Goal: Obtain resource: Obtain resource

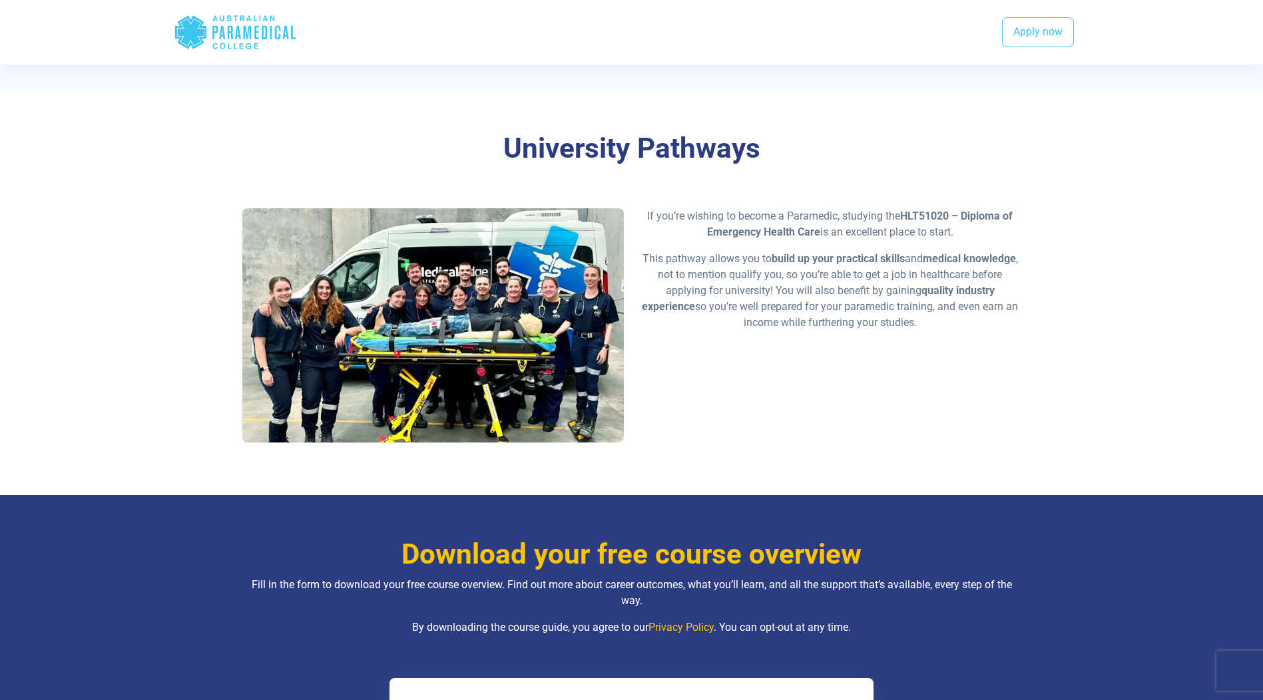
scroll to position [995, 0]
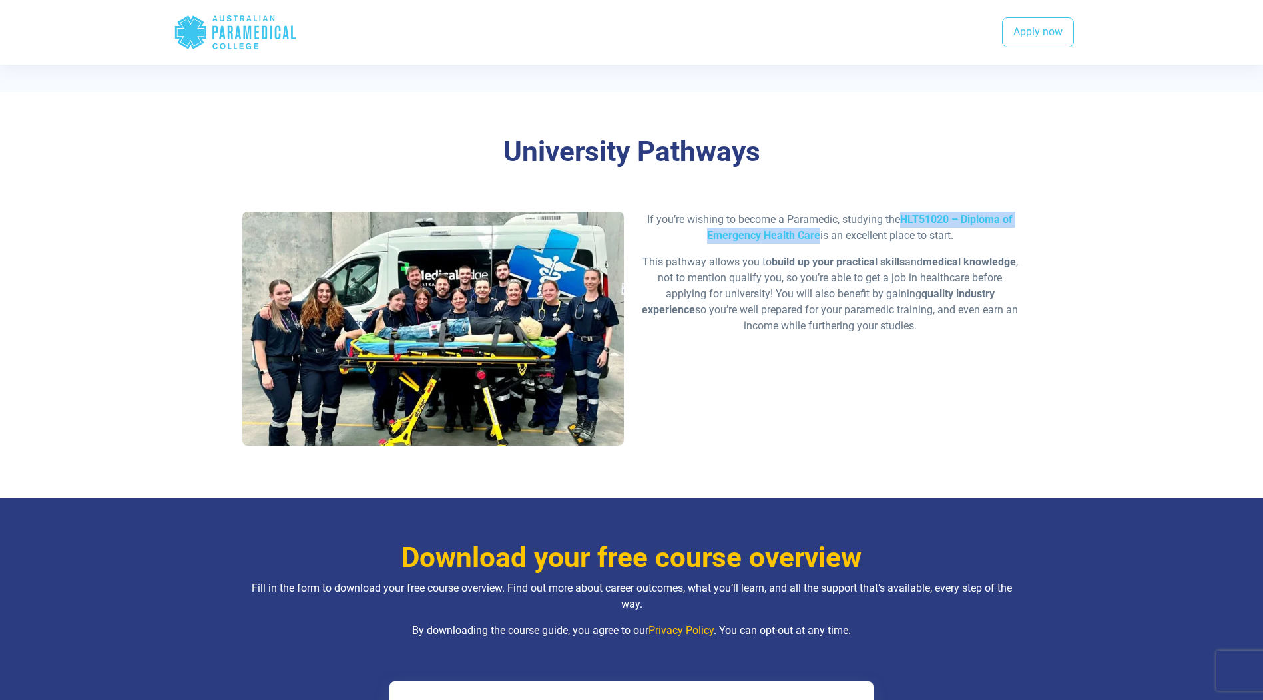
drag, startPoint x: 900, startPoint y: 236, endPoint x: 816, endPoint y: 250, distance: 85.8
click at [816, 244] on p "If you’re wishing to become a Paramedic, studying the HLT51020 – Diploma of Eme…" at bounding box center [830, 228] width 381 height 32
drag, startPoint x: 816, startPoint y: 250, endPoint x: 771, endPoint y: 248, distance: 44.7
copy p "HLT51020 – Diploma of Emergency Health Care"
click at [1084, 322] on div "University Pathways If you’re wishing to become a Paramedic, studying the HLT51…" at bounding box center [632, 296] width 932 height 406
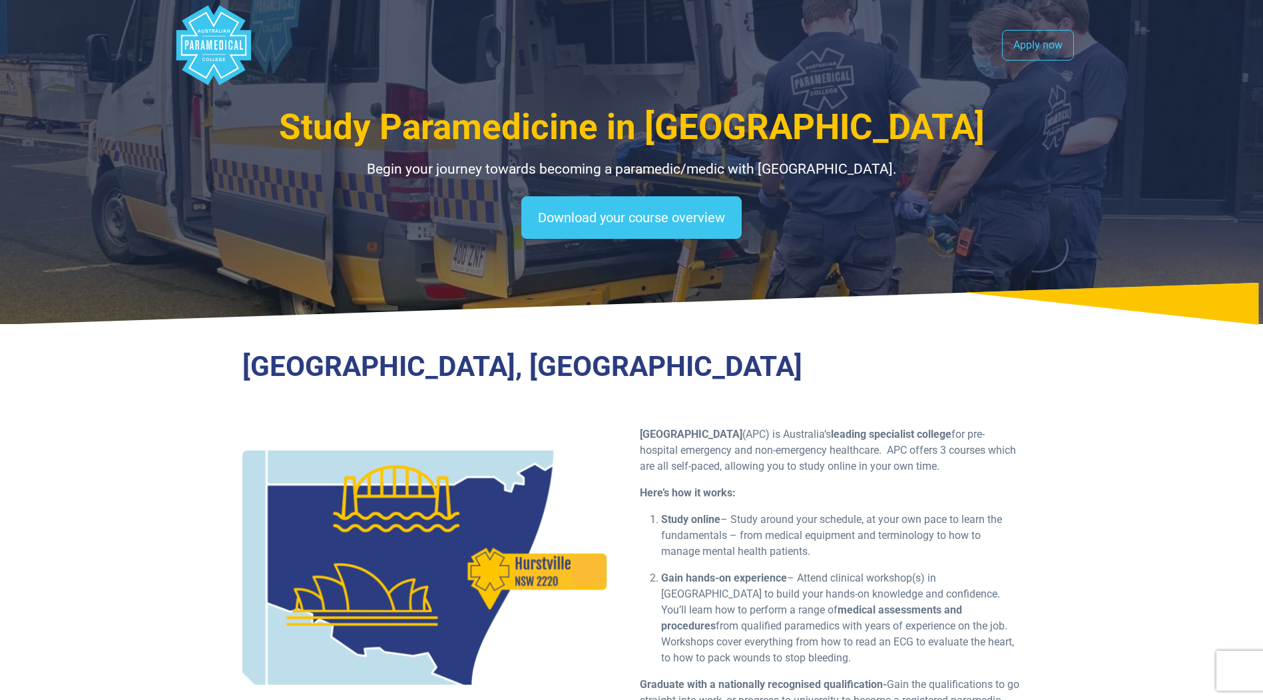
scroll to position [0, 0]
click at [600, 216] on link "Download your course overview" at bounding box center [631, 217] width 220 height 43
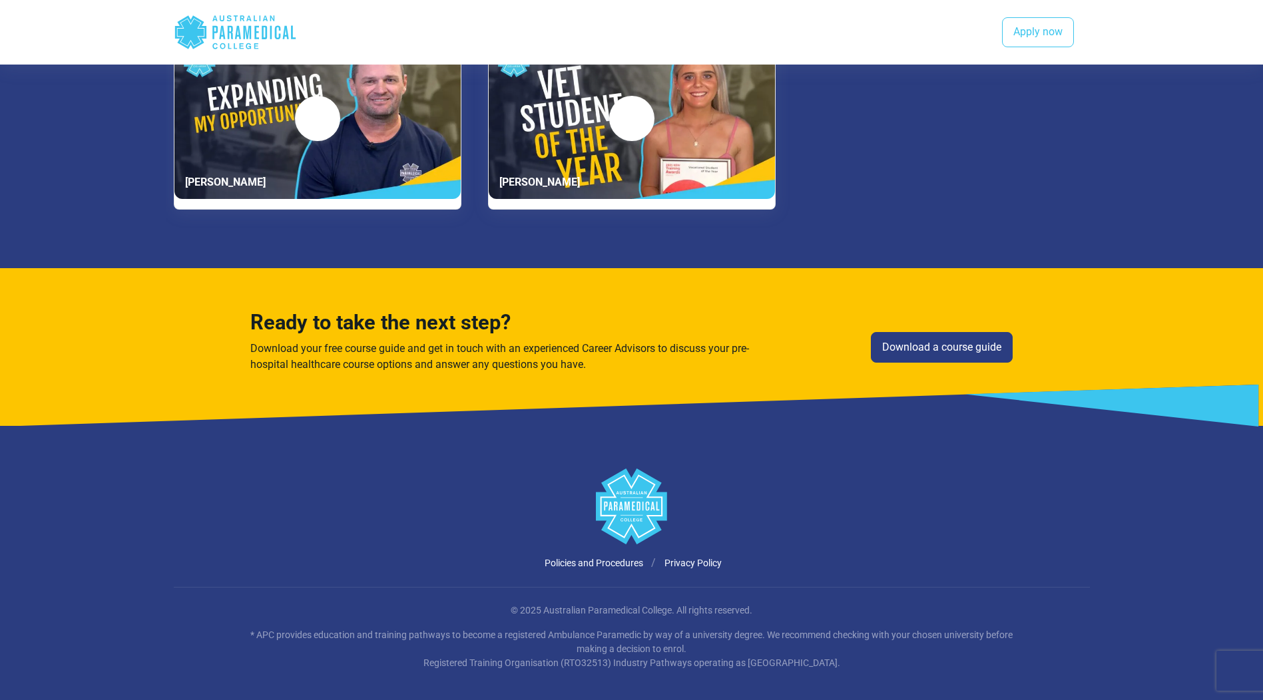
scroll to position [2726, 0]
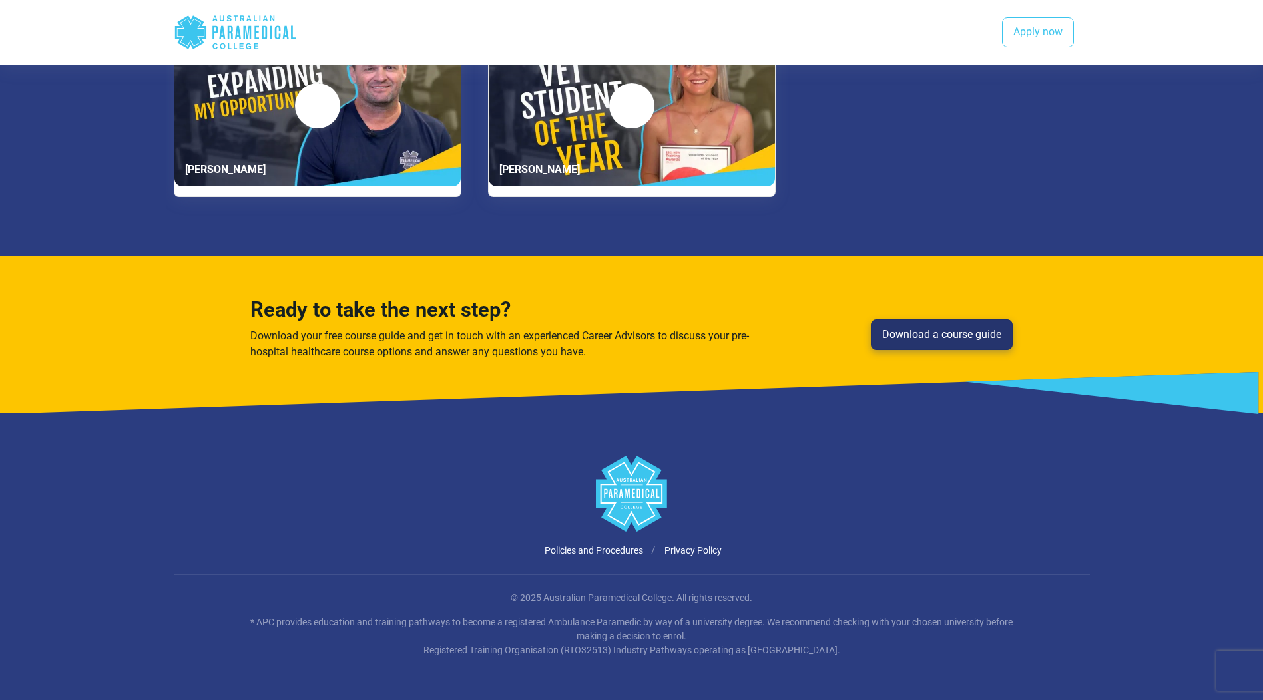
click at [973, 332] on link "Download a course guide" at bounding box center [942, 335] width 142 height 31
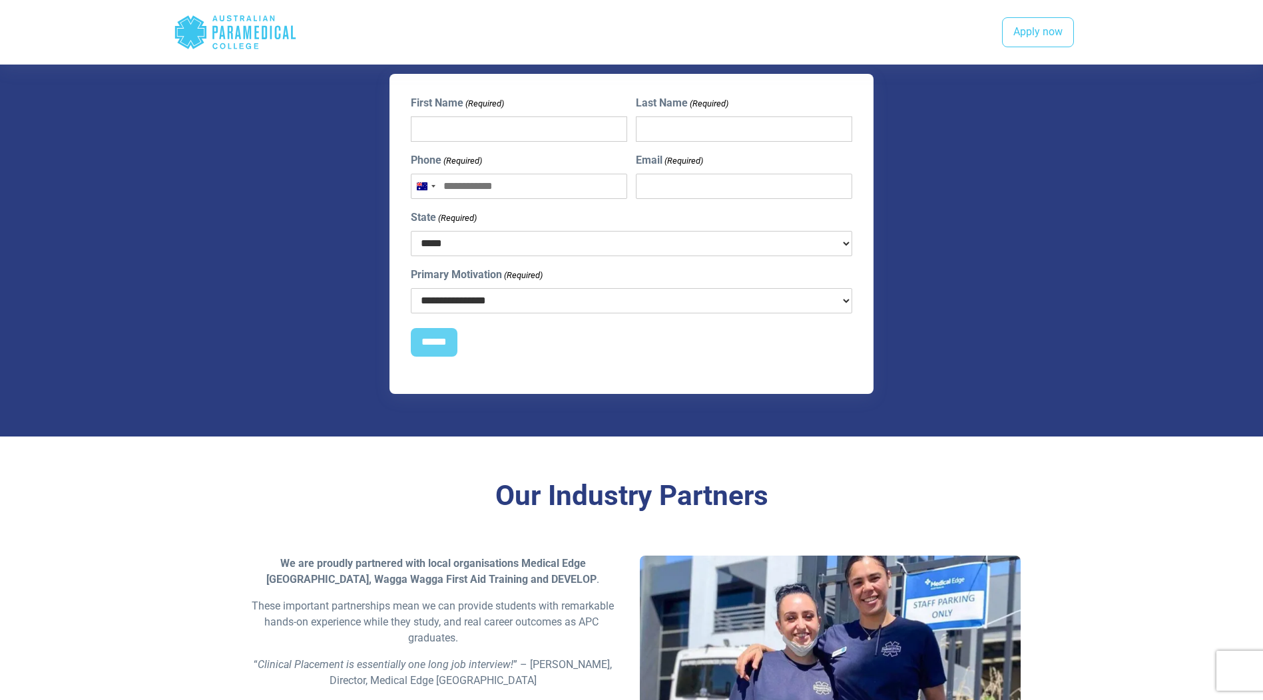
scroll to position [1879, 0]
